Goal: Find contact information: Find contact information

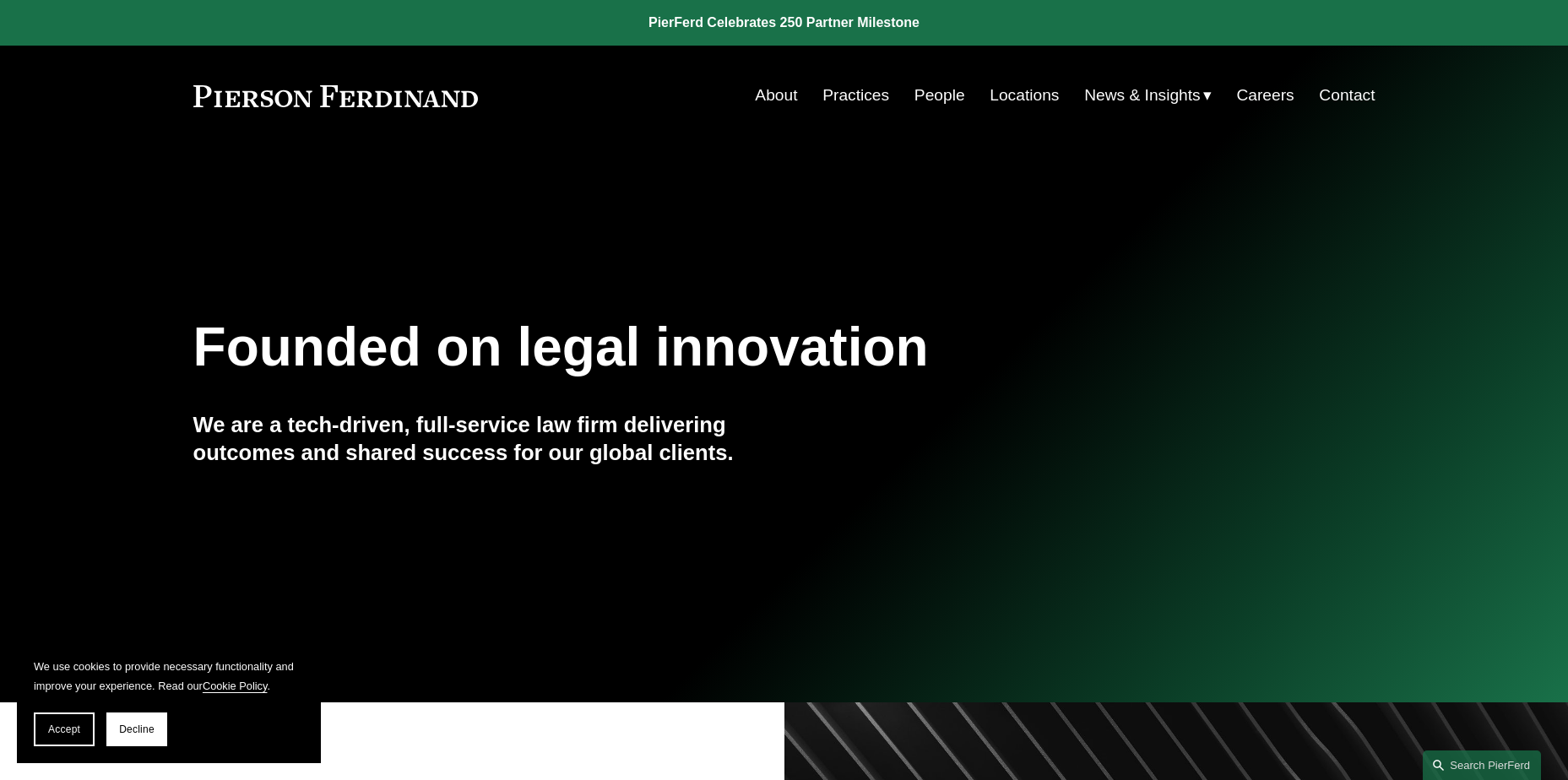
click at [1014, 92] on link "Locations" at bounding box center [1024, 95] width 70 height 32
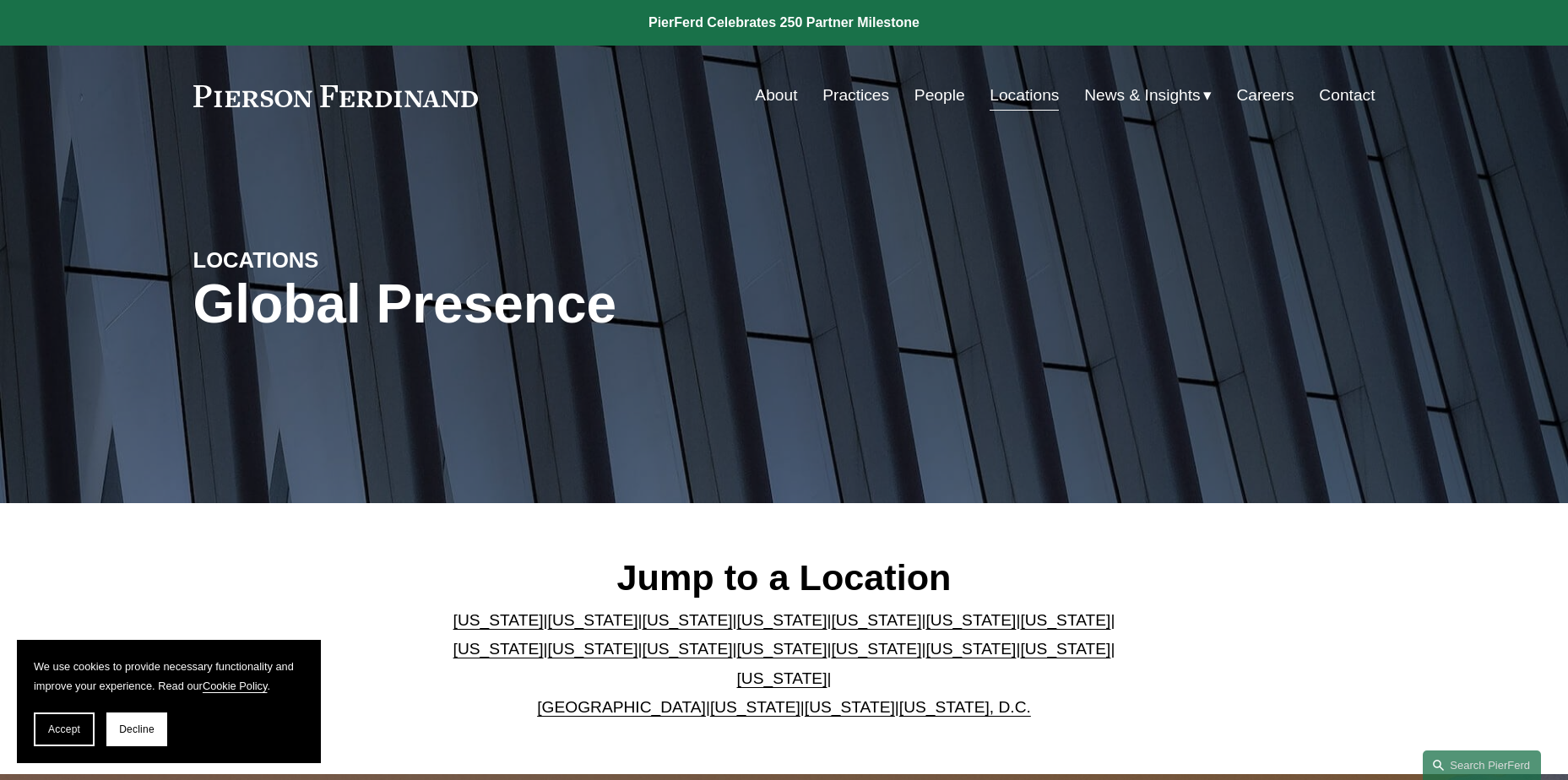
click at [931, 92] on link "People" at bounding box center [940, 95] width 50 height 32
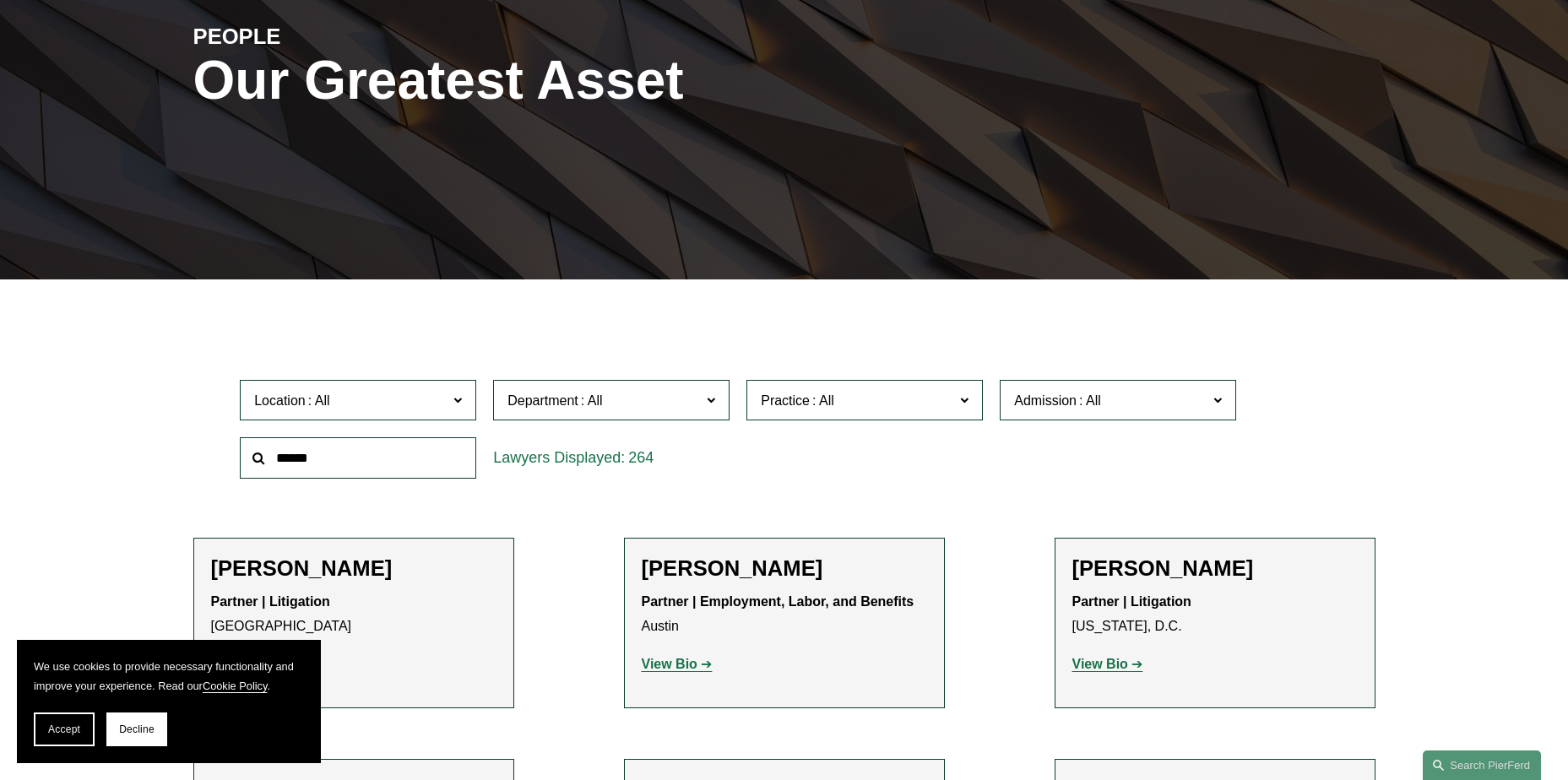
scroll to position [253, 0]
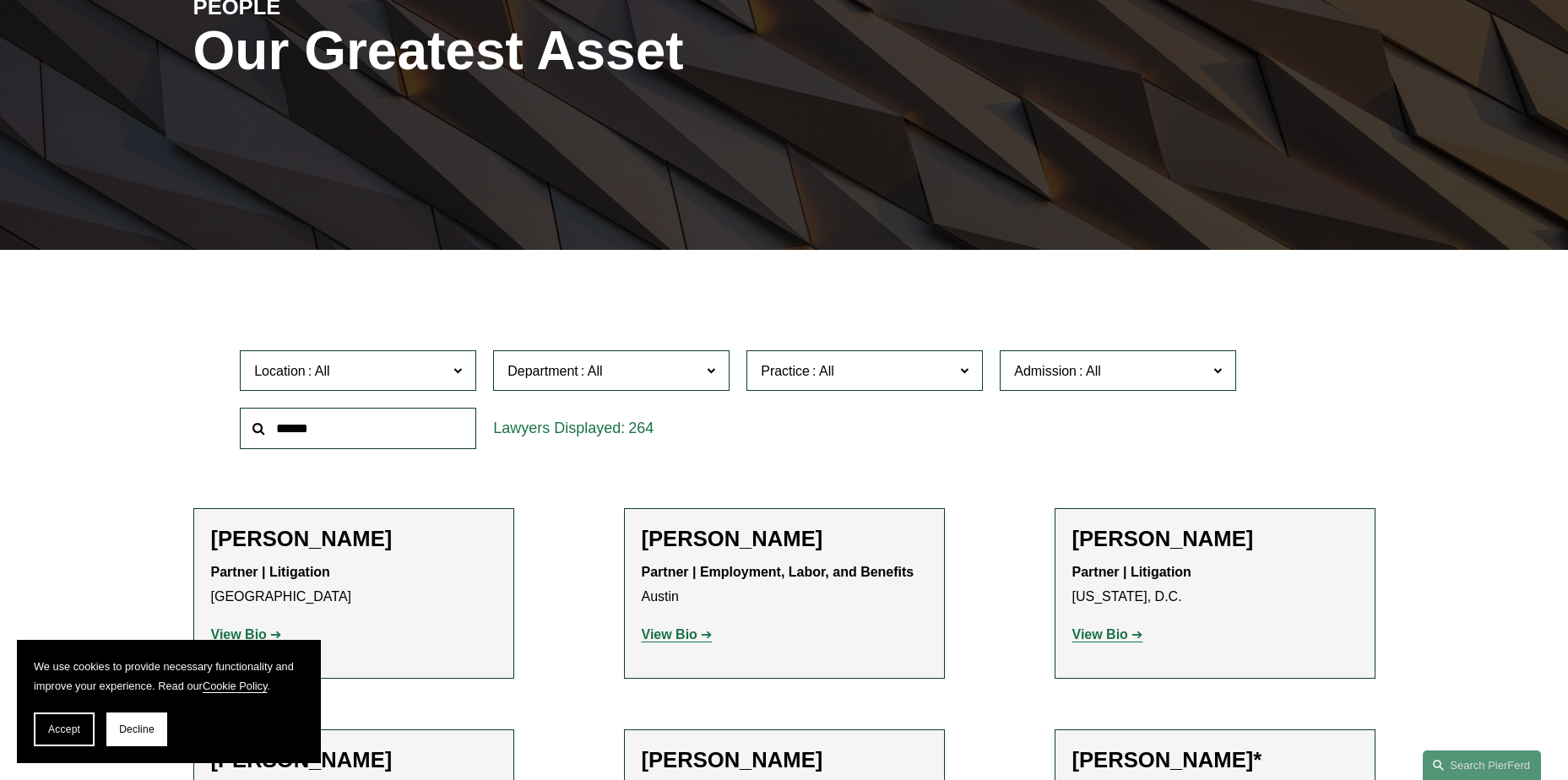
click at [423, 426] on input "text" at bounding box center [358, 428] width 236 height 41
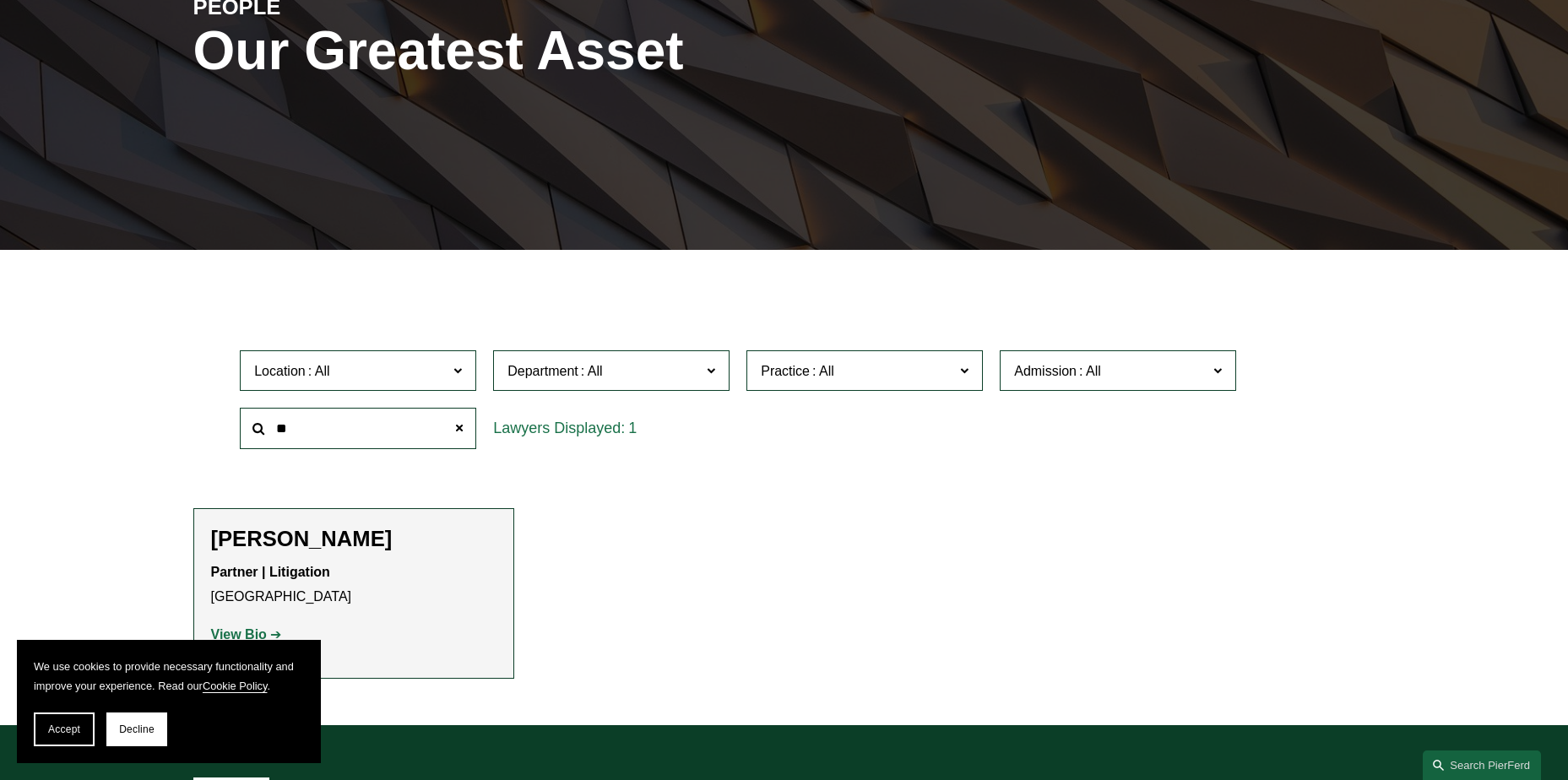
type input "*"
type input "**********"
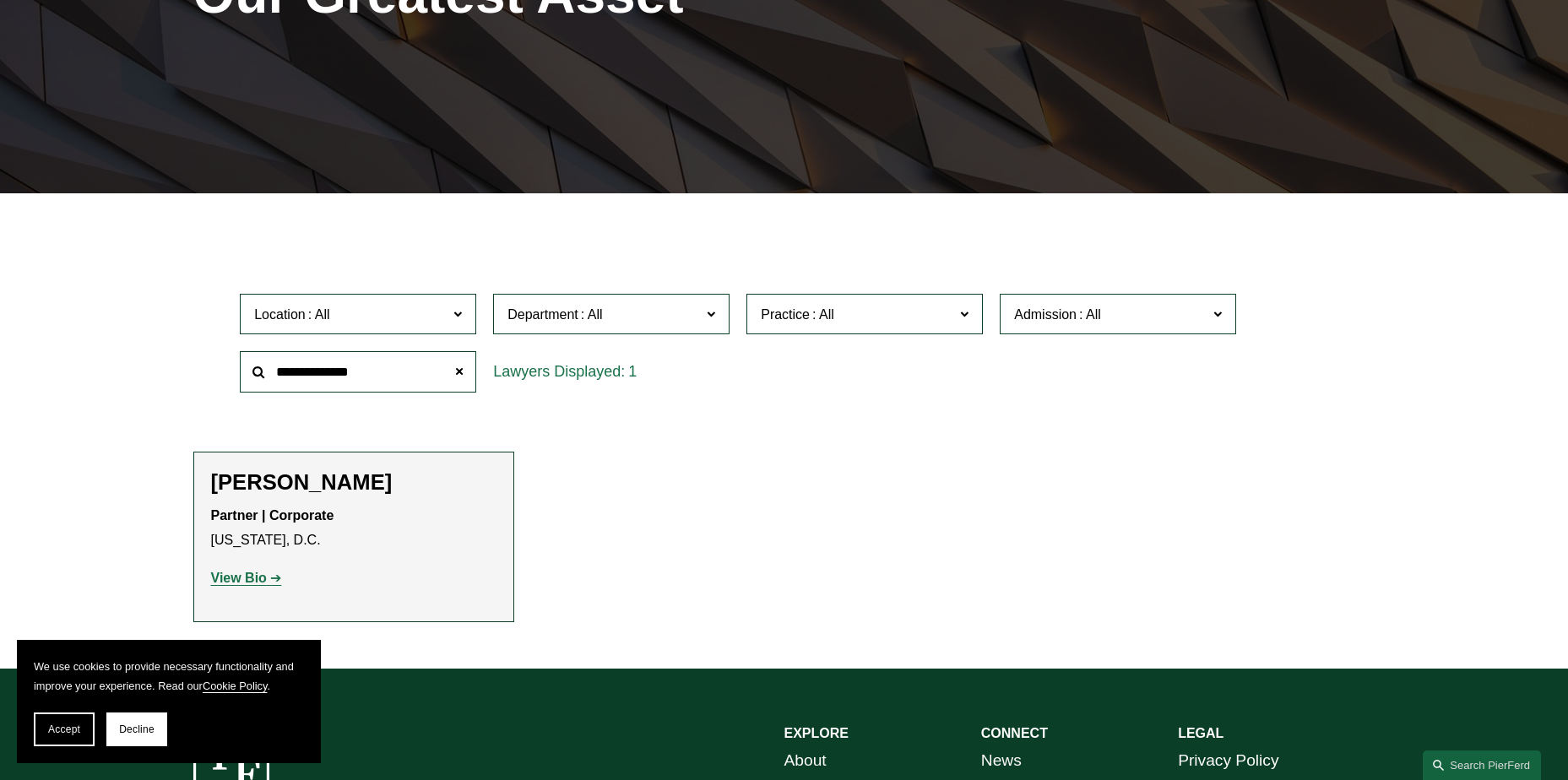
scroll to position [338, 0]
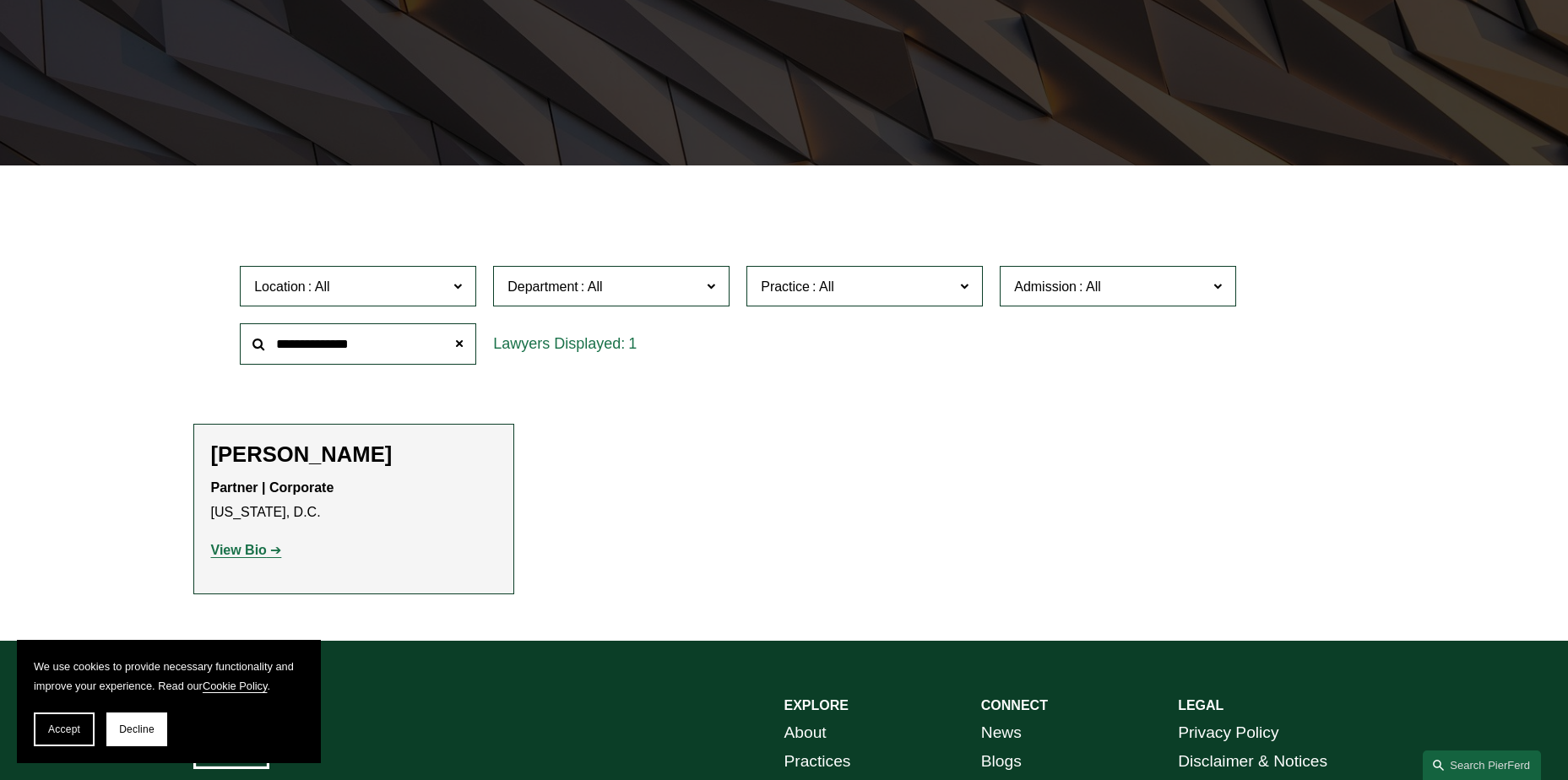
click at [238, 552] on strong "View Bio" at bounding box center [239, 550] width 56 height 14
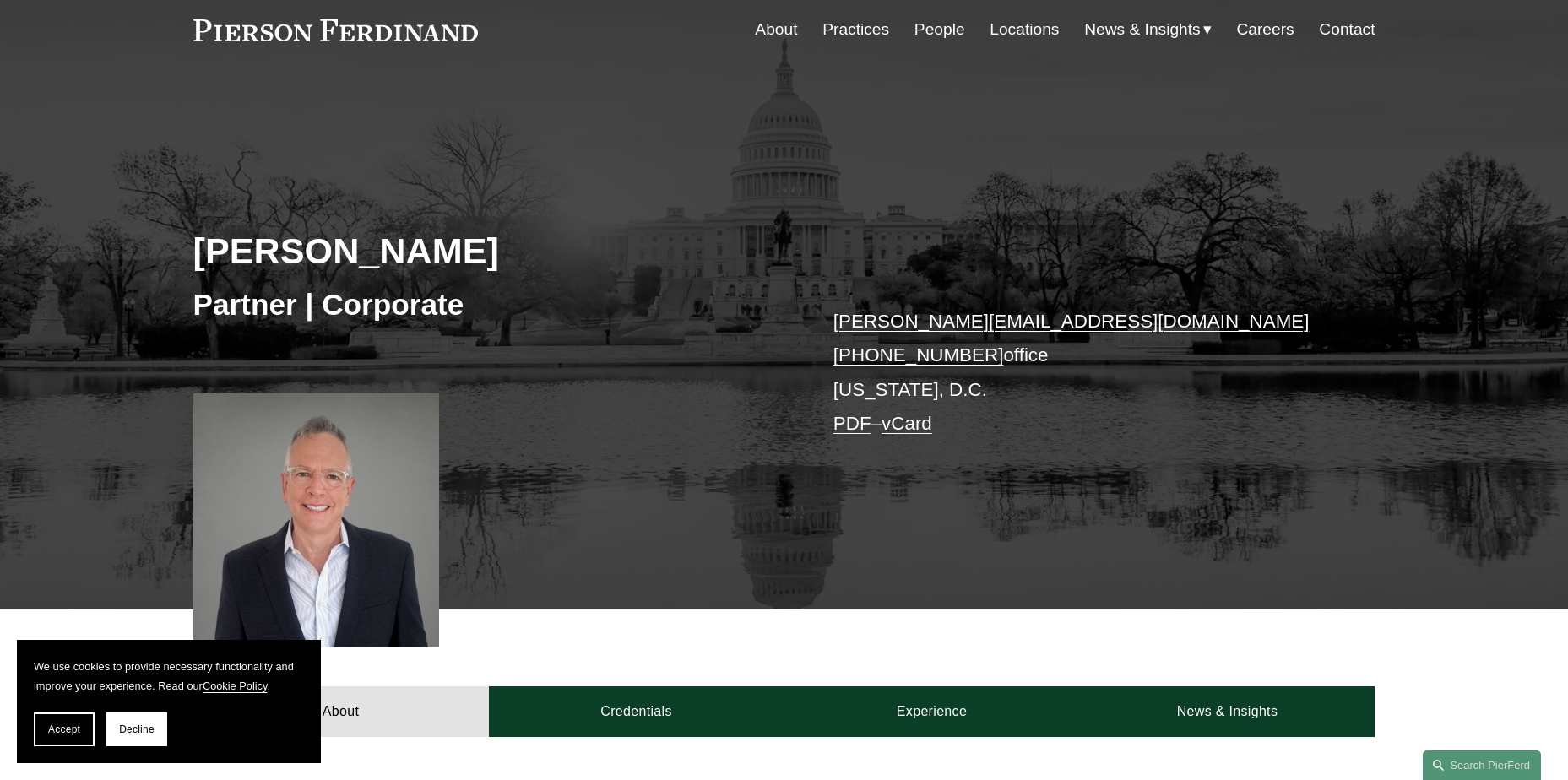
scroll to position [253, 0]
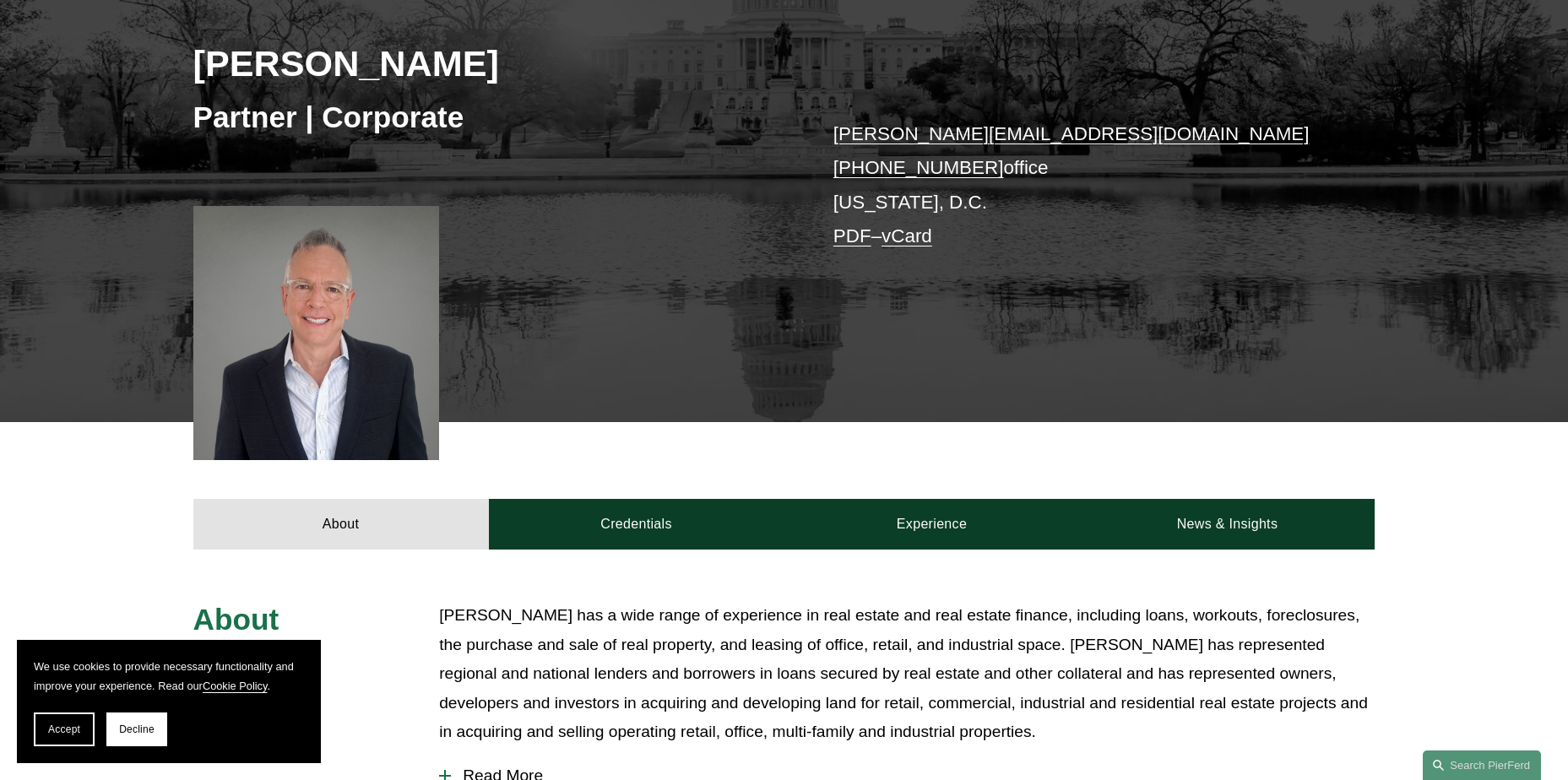
click at [903, 234] on link "vCard" at bounding box center [906, 236] width 50 height 21
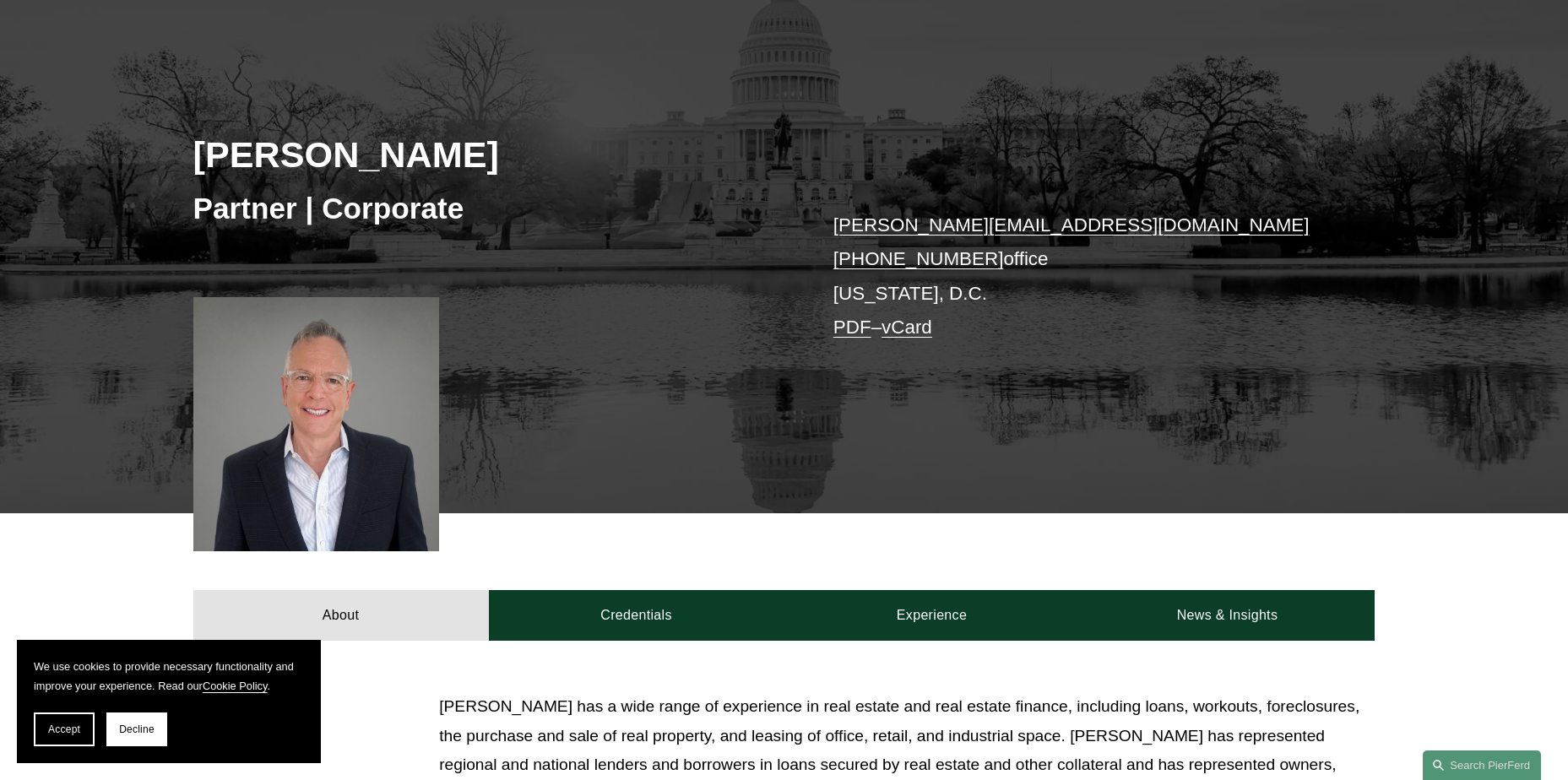
scroll to position [0, 0]
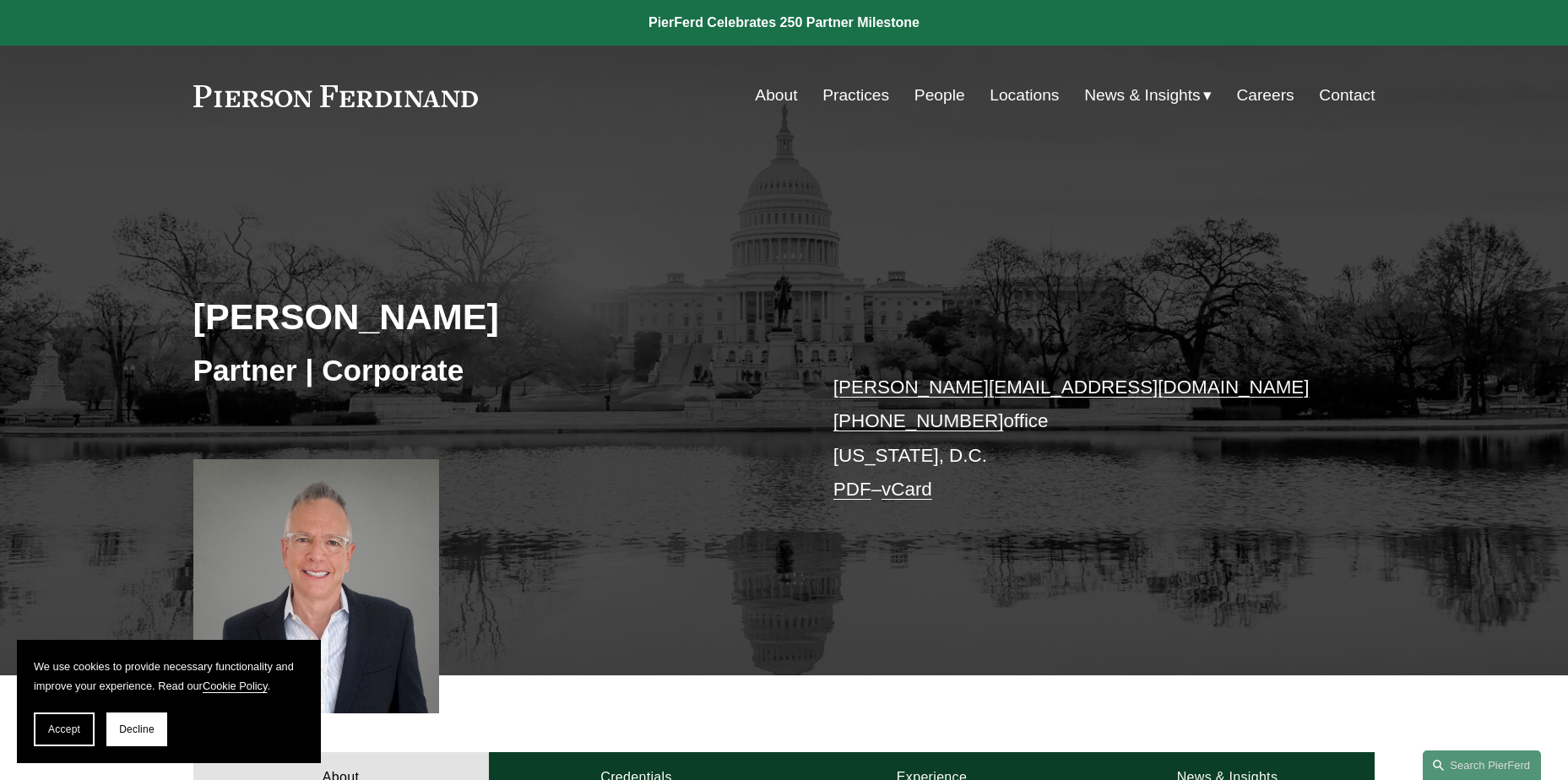
click at [1014, 94] on link "Locations" at bounding box center [1024, 95] width 70 height 32
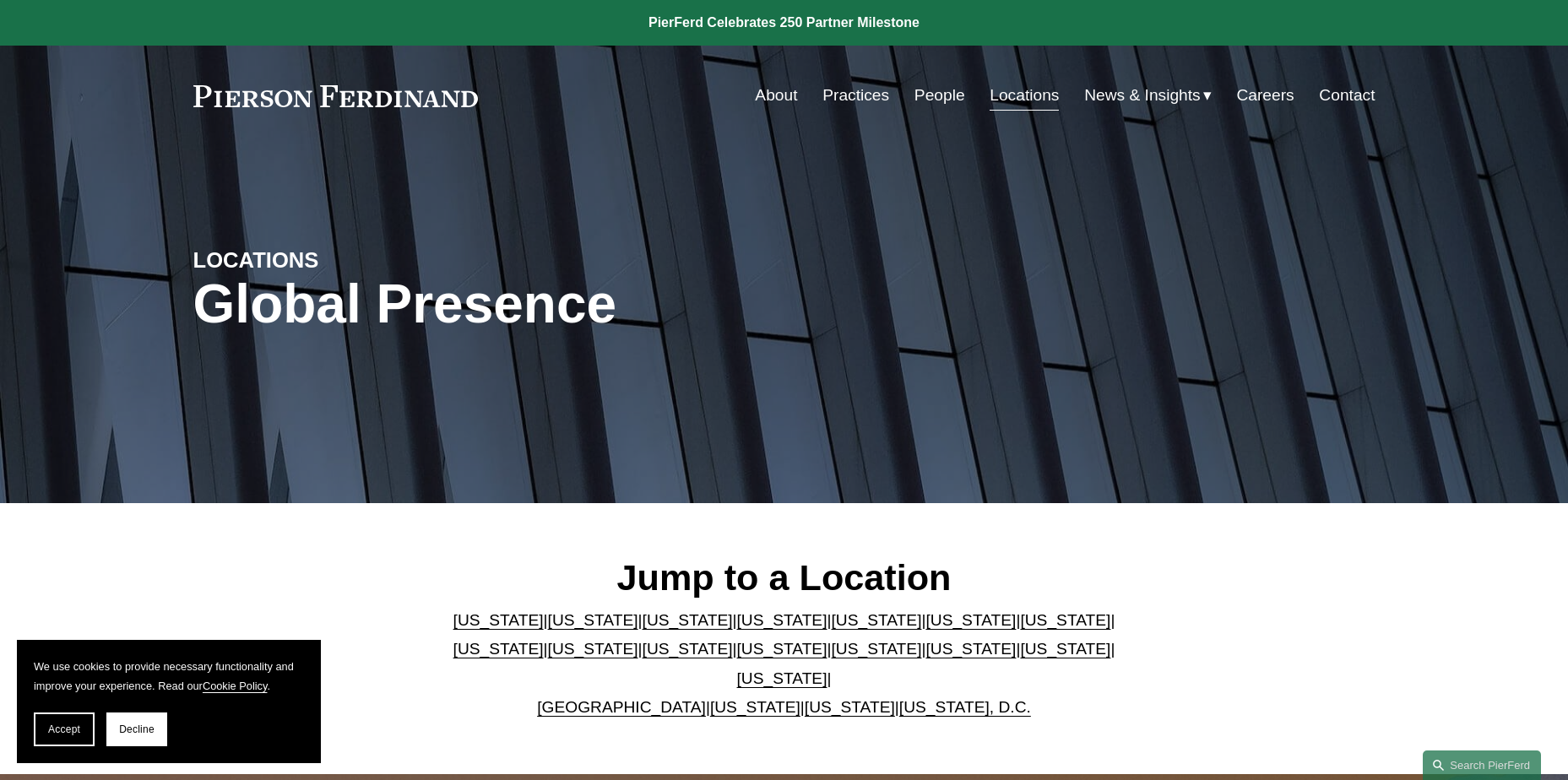
click at [932, 698] on link "[US_STATE], D.C." at bounding box center [964, 707] width 131 height 18
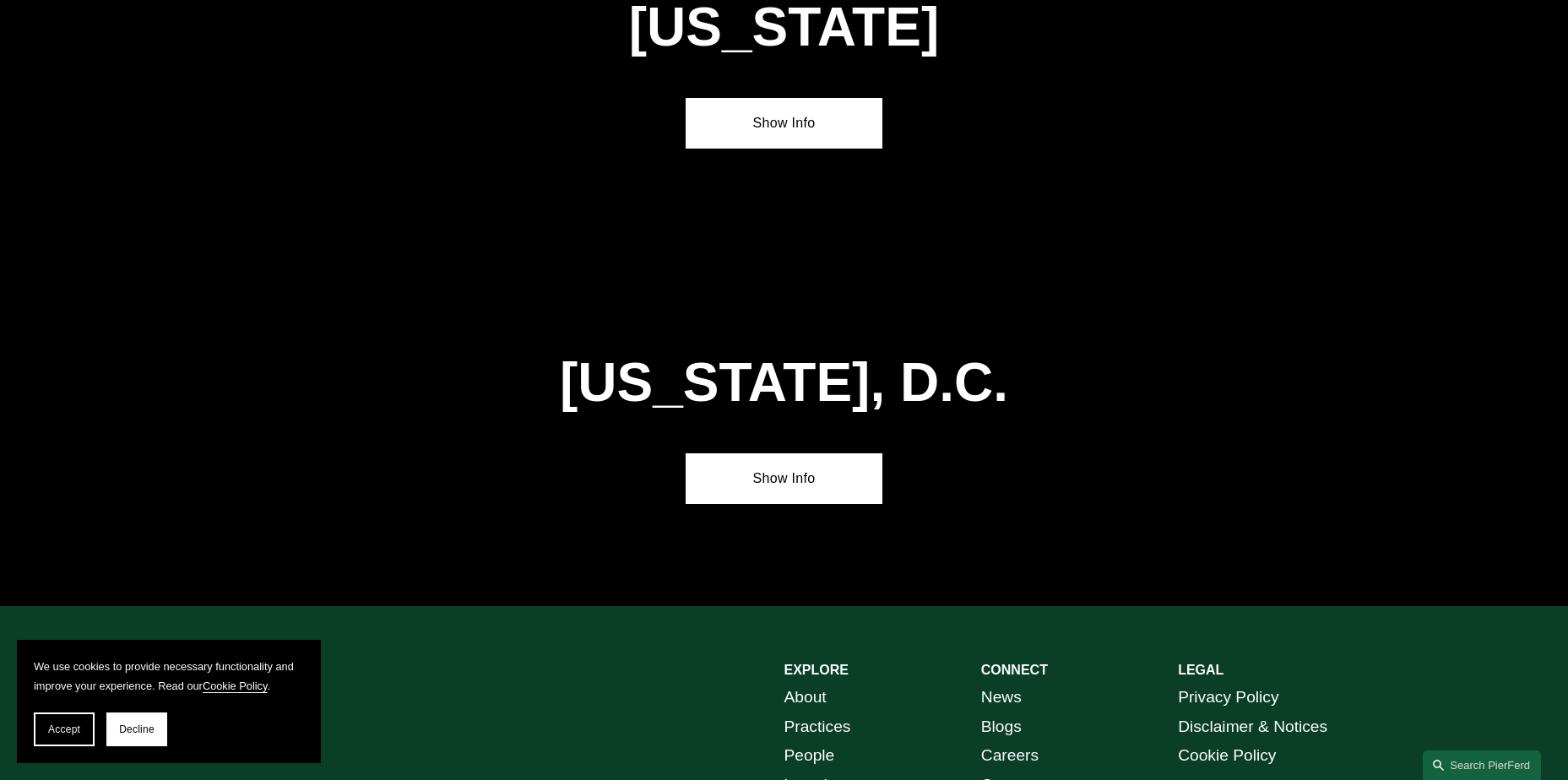
scroll to position [7125, 0]
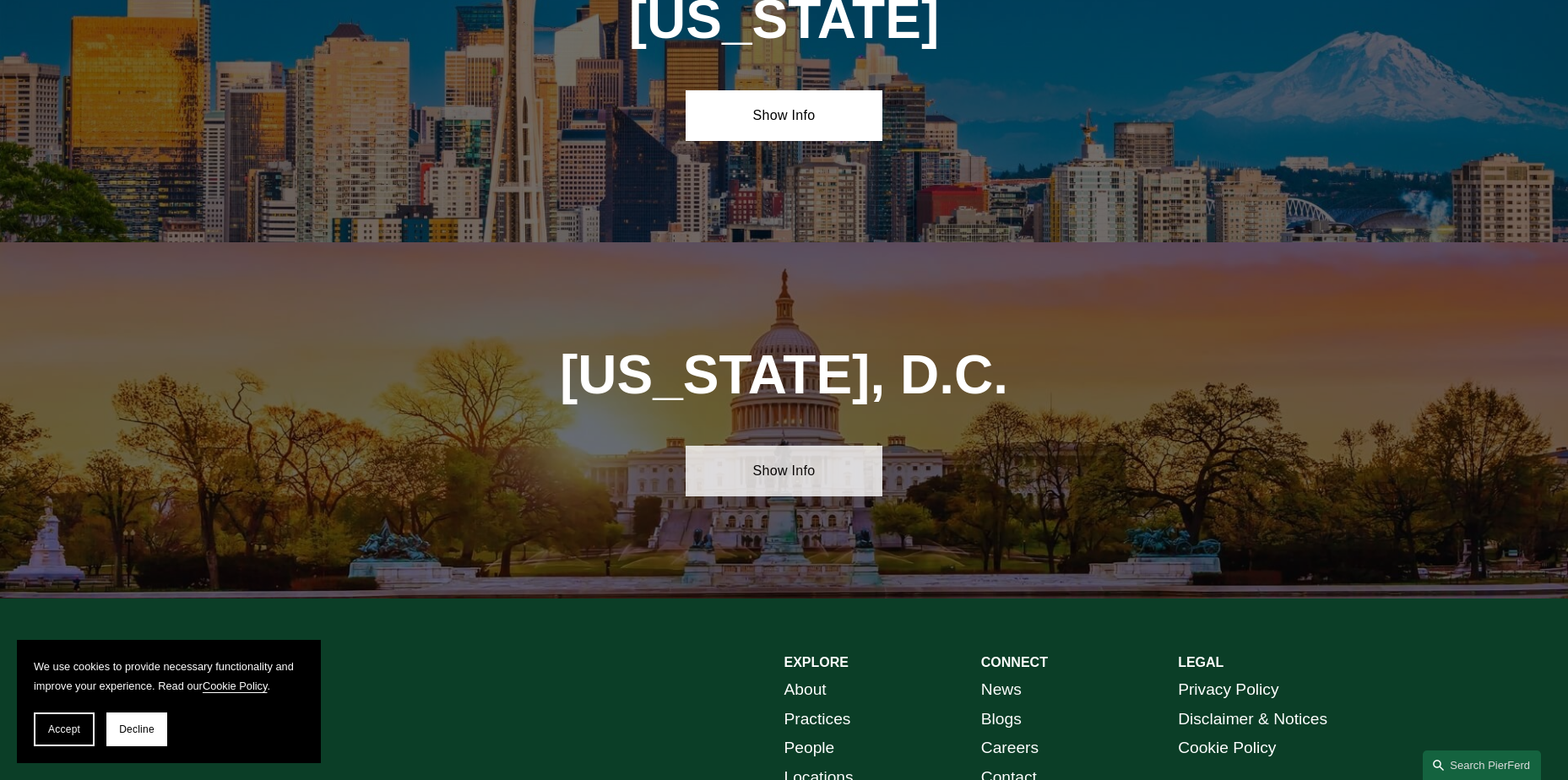
click at [764, 446] on link "Show Info" at bounding box center [784, 471] width 197 height 50
